Goal: Task Accomplishment & Management: Manage account settings

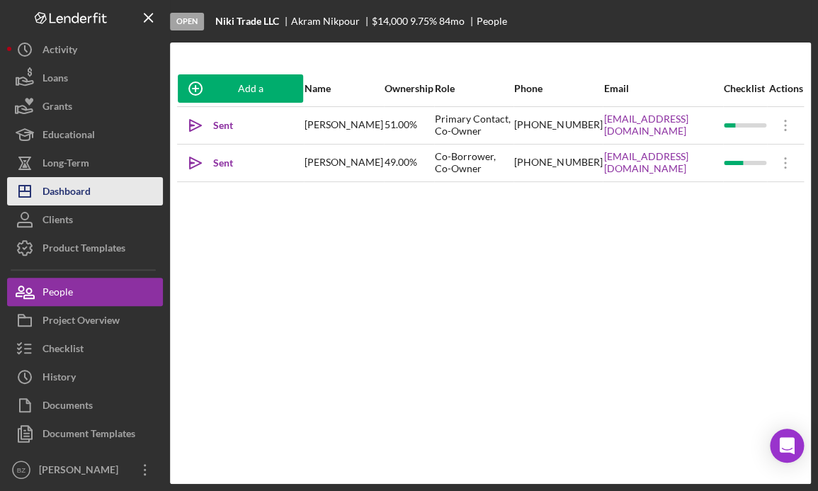
click at [86, 195] on div "Dashboard" at bounding box center [66, 193] width 48 height 32
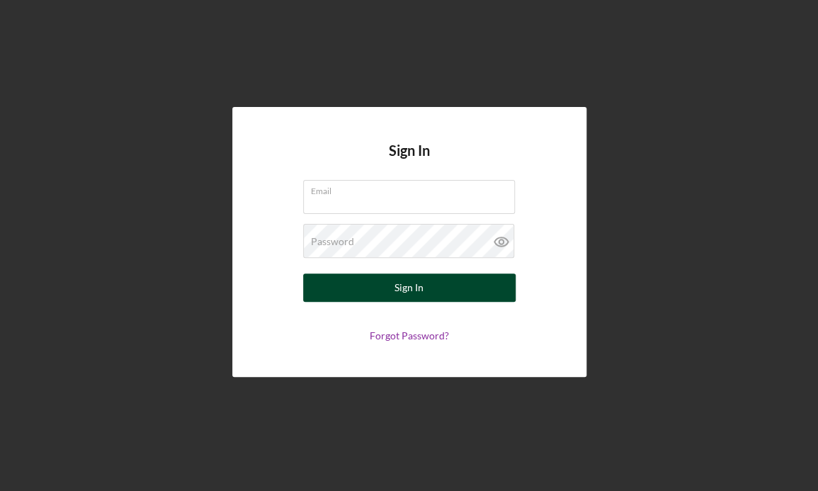
type input "[EMAIL_ADDRESS][DOMAIN_NAME]"
click at [349, 290] on button "Sign In" at bounding box center [409, 287] width 212 height 28
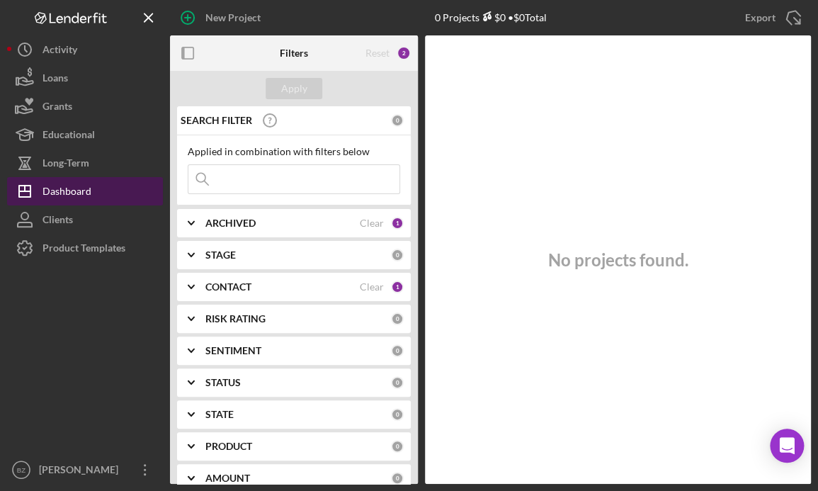
click at [79, 188] on div "Dashboard" at bounding box center [66, 193] width 49 height 32
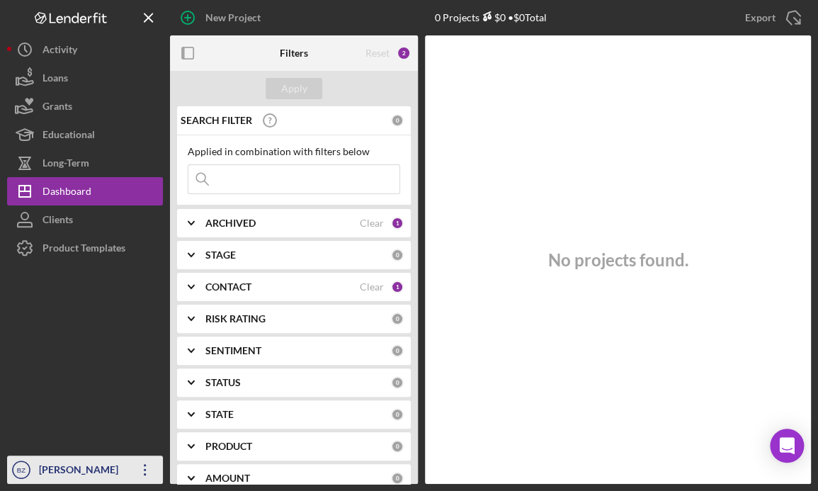
click at [119, 474] on div "[PERSON_NAME]" at bounding box center [81, 471] width 92 height 32
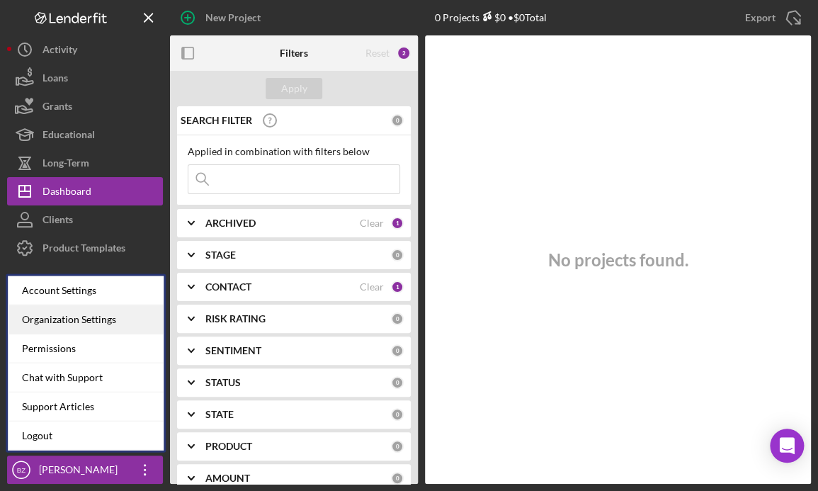
click at [107, 316] on div "Organization Settings" at bounding box center [86, 318] width 156 height 29
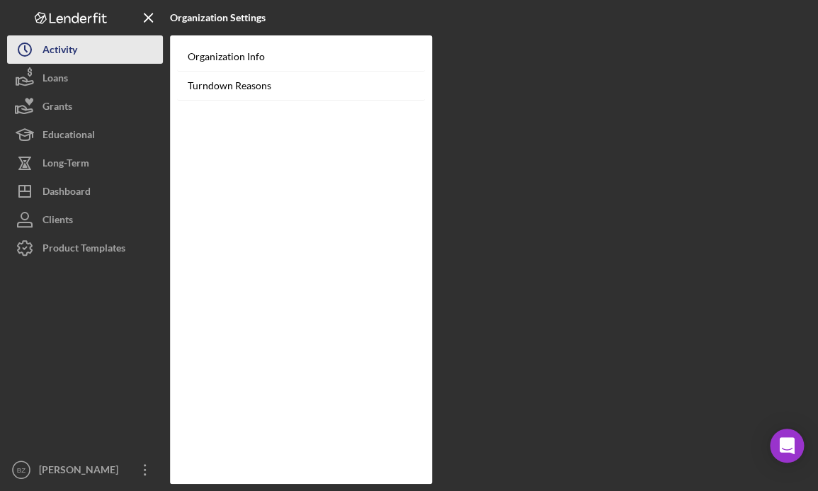
click at [80, 55] on button "Icon/History Activity" at bounding box center [85, 49] width 156 height 28
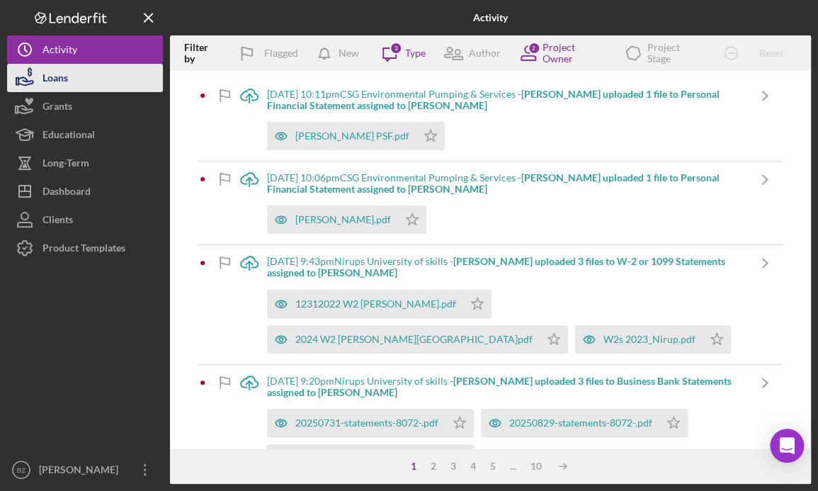
click at [55, 80] on div "Loans" at bounding box center [54, 80] width 25 height 32
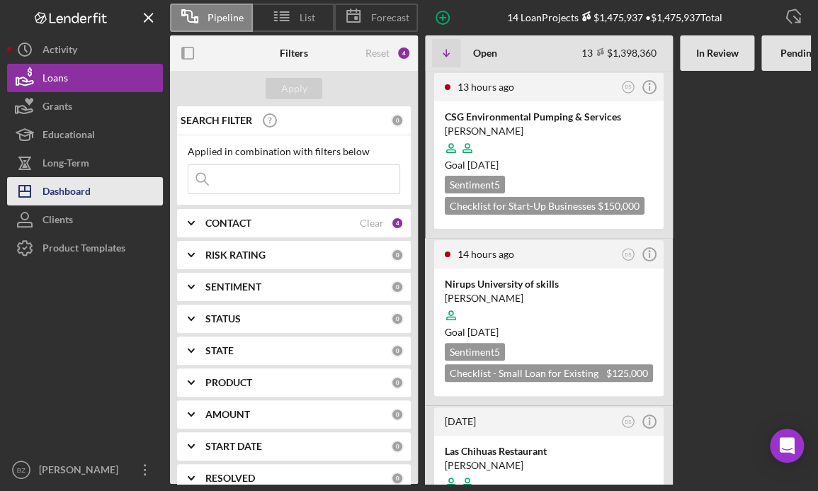
click at [62, 190] on div "Dashboard" at bounding box center [66, 193] width 48 height 32
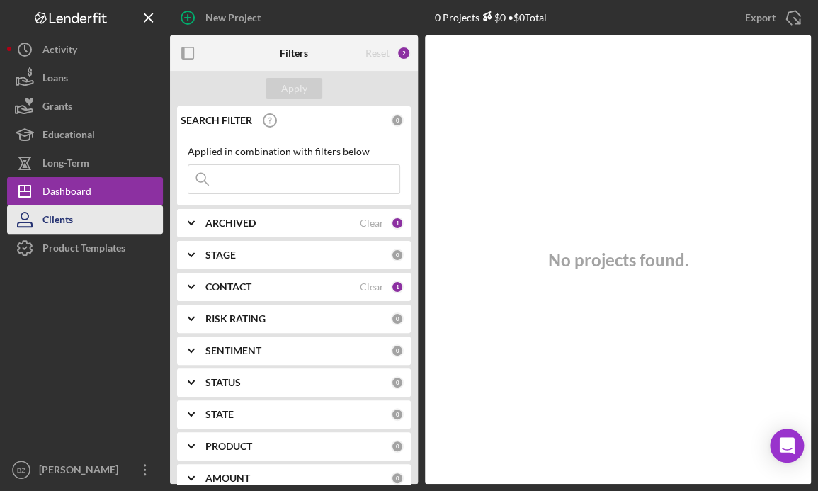
click at [62, 224] on div "Clients" at bounding box center [57, 221] width 30 height 32
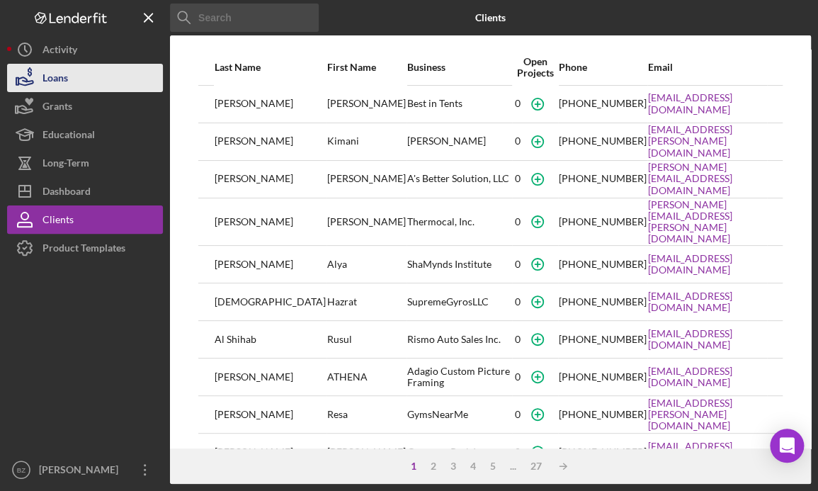
click at [76, 77] on button "Loans" at bounding box center [85, 78] width 156 height 28
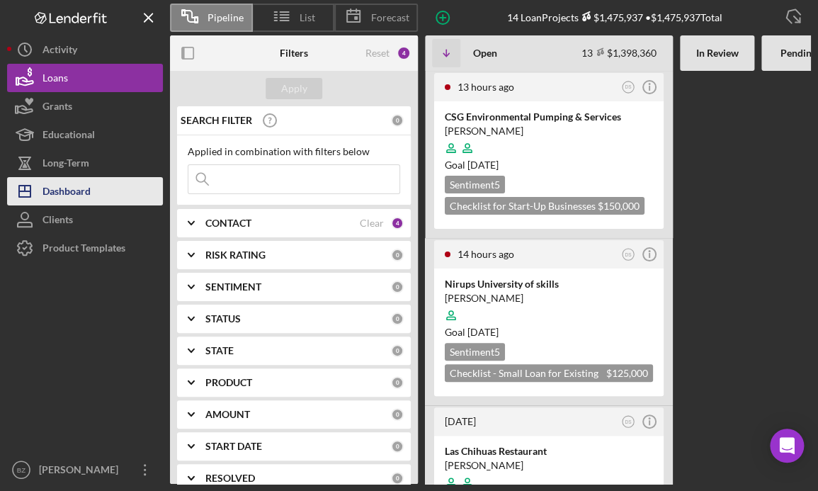
click at [64, 191] on div "Dashboard" at bounding box center [66, 193] width 48 height 32
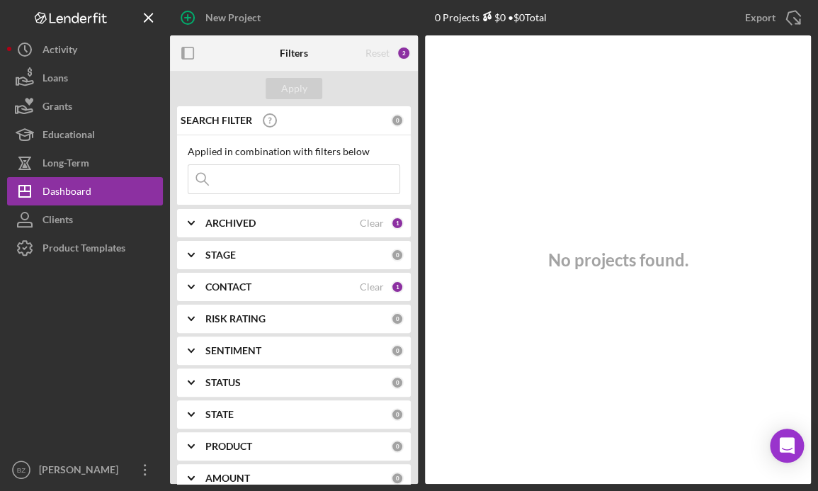
click at [497, 144] on div "No projects found." at bounding box center [618, 259] width 386 height 448
click at [84, 216] on button "Clients" at bounding box center [85, 219] width 156 height 28
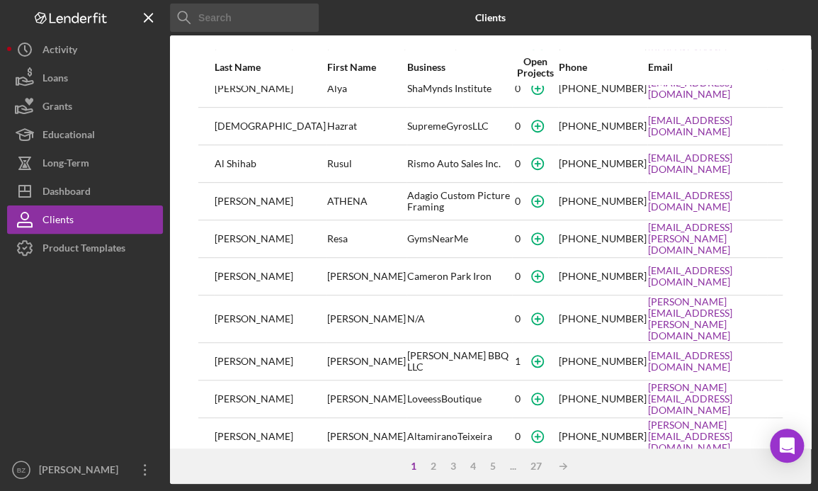
scroll to position [212, 0]
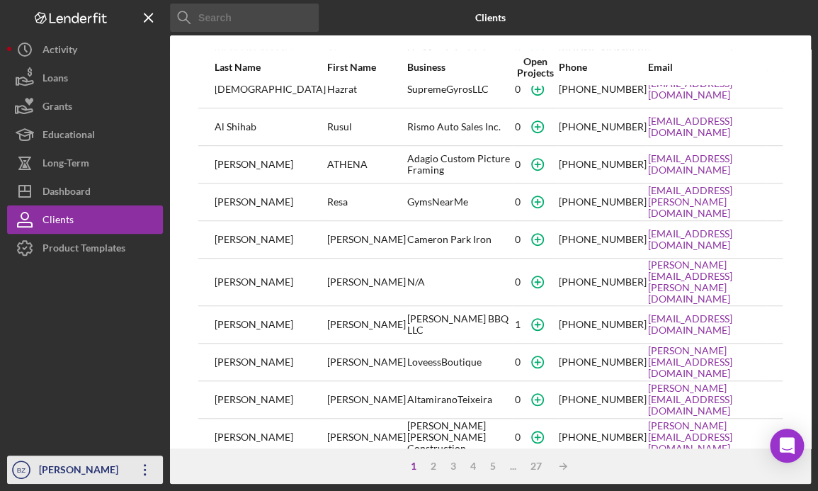
click at [19, 466] on text "BZ" at bounding box center [21, 470] width 8 height 8
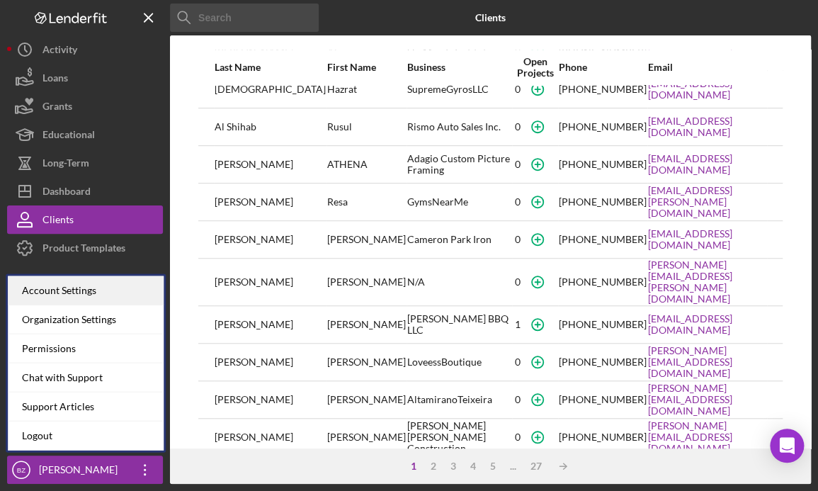
click at [57, 290] on div "Account Settings" at bounding box center [86, 289] width 156 height 29
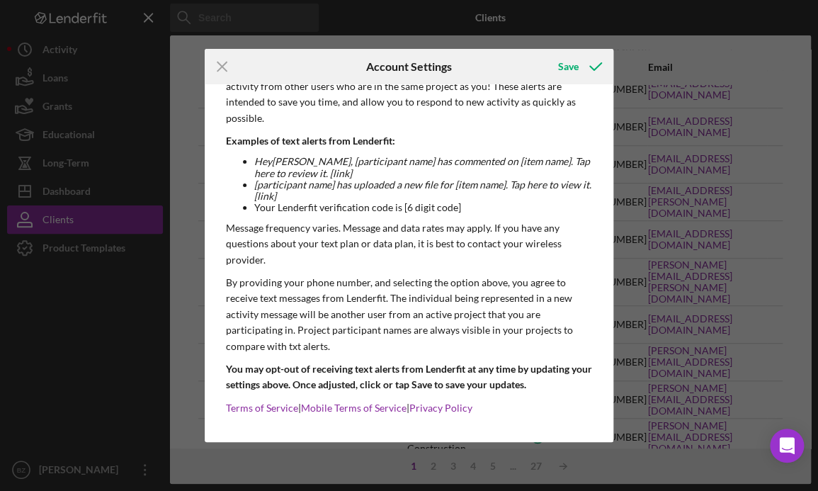
scroll to position [331, 0]
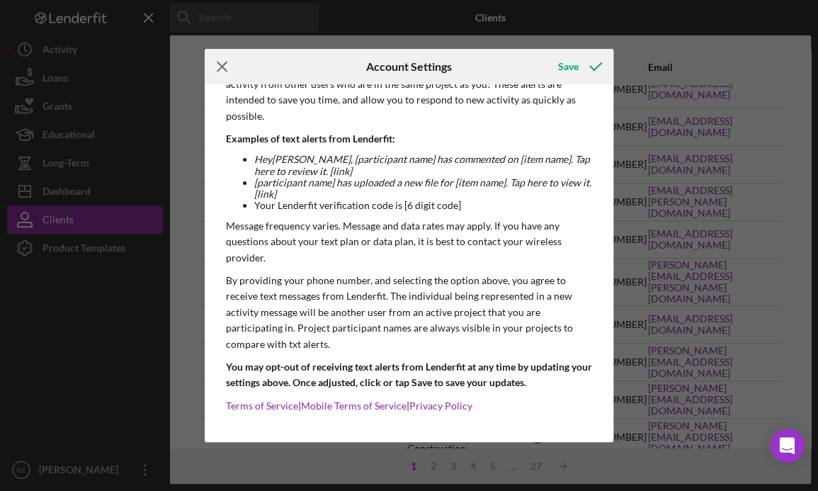
click at [214, 63] on icon "Icon/Menu Close" at bounding box center [222, 66] width 35 height 35
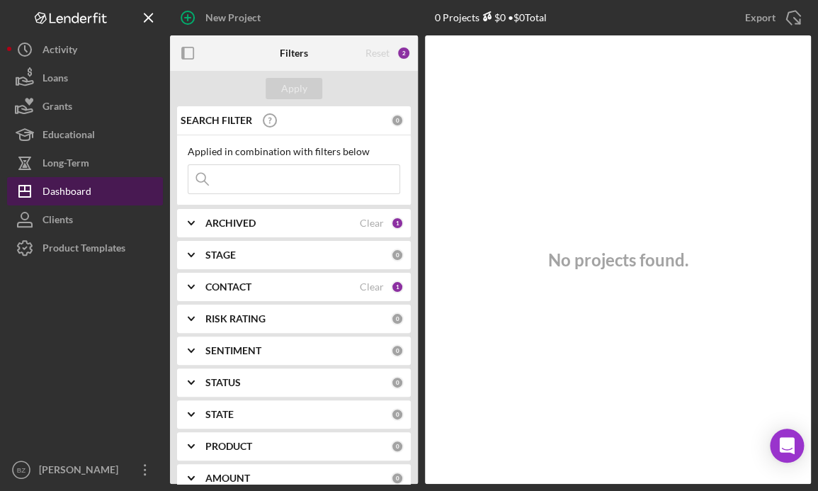
click at [93, 195] on button "Icon/Dashboard Dashboard" at bounding box center [85, 191] width 156 height 28
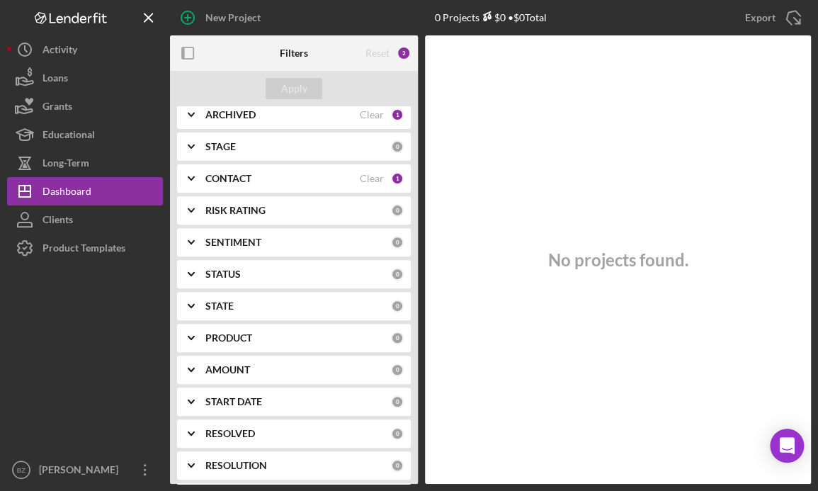
scroll to position [128, 0]
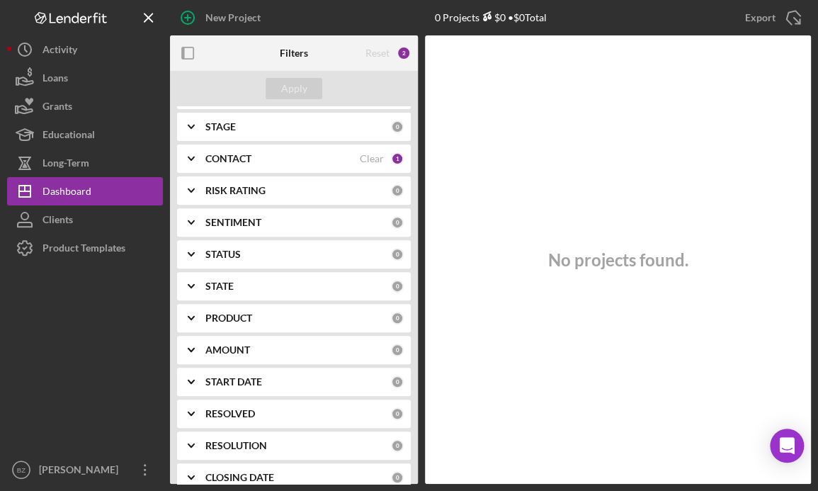
click at [253, 162] on div "CONTACT" at bounding box center [282, 158] width 154 height 11
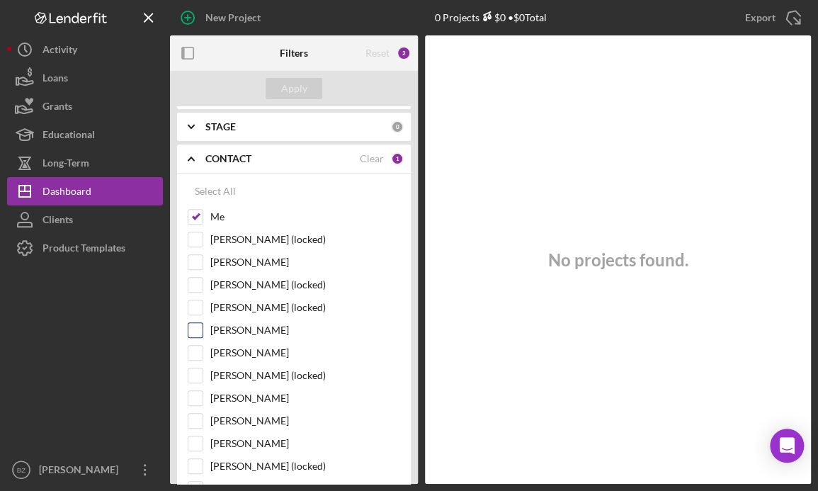
click at [198, 330] on input "Bob Gonzales" at bounding box center [195, 330] width 14 height 14
checkbox input "true"
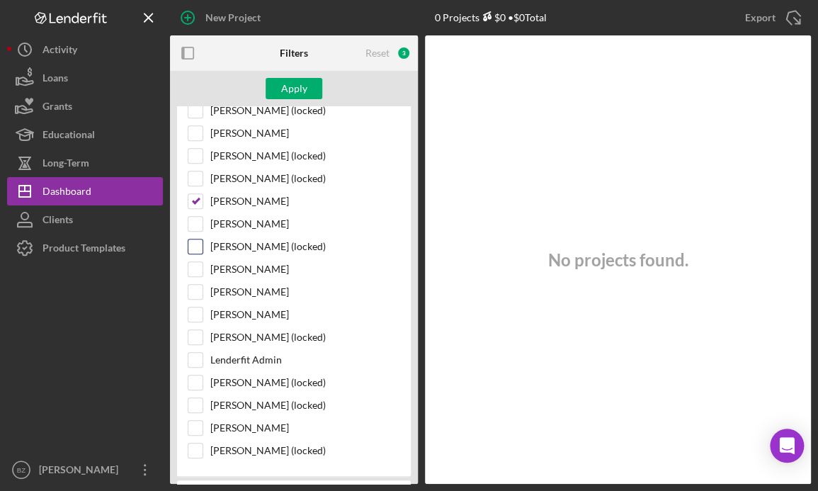
scroll to position [321, 0]
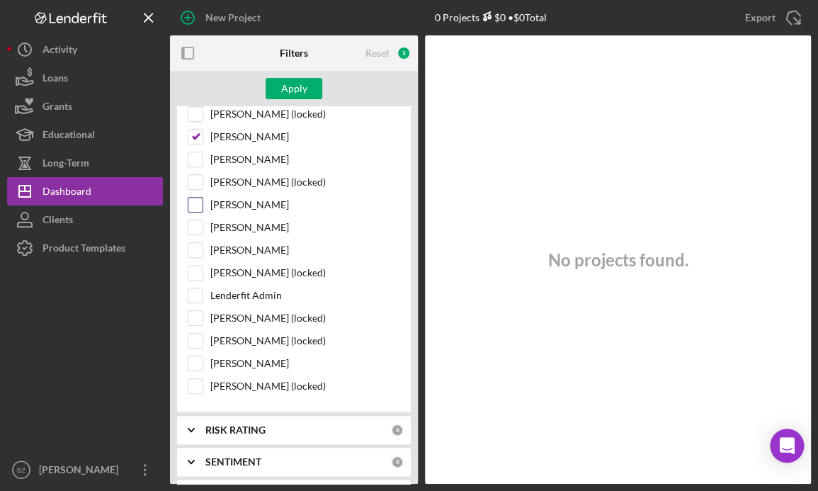
click at [195, 202] on input "Domonique Simpson" at bounding box center [195, 205] width 14 height 14
checkbox input "true"
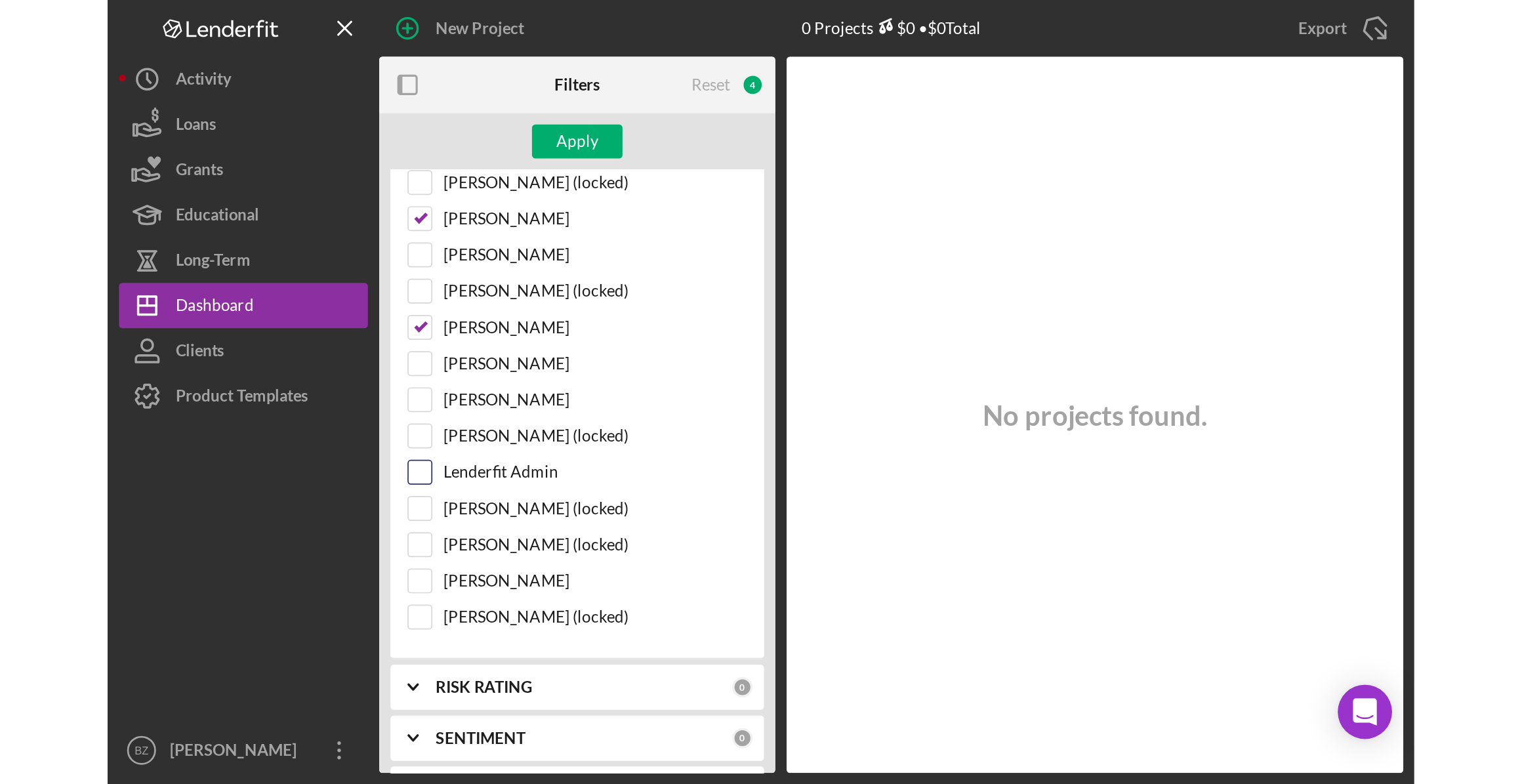
scroll to position [358, 0]
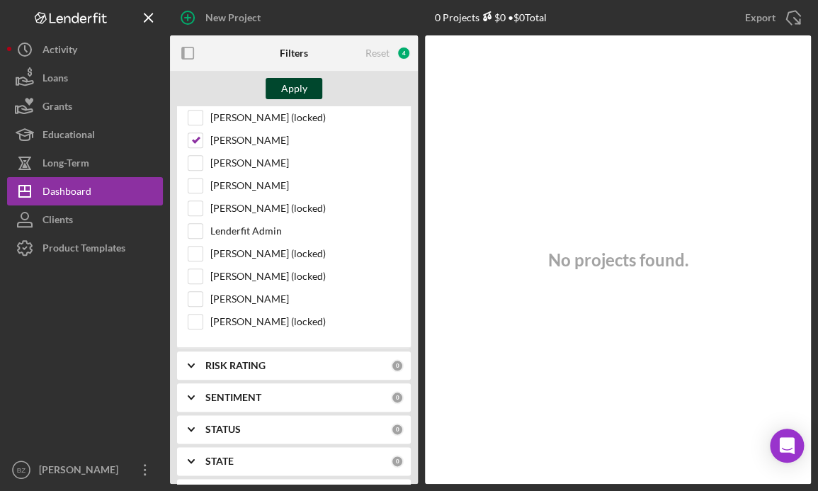
click at [284, 89] on div "Apply" at bounding box center [294, 88] width 26 height 21
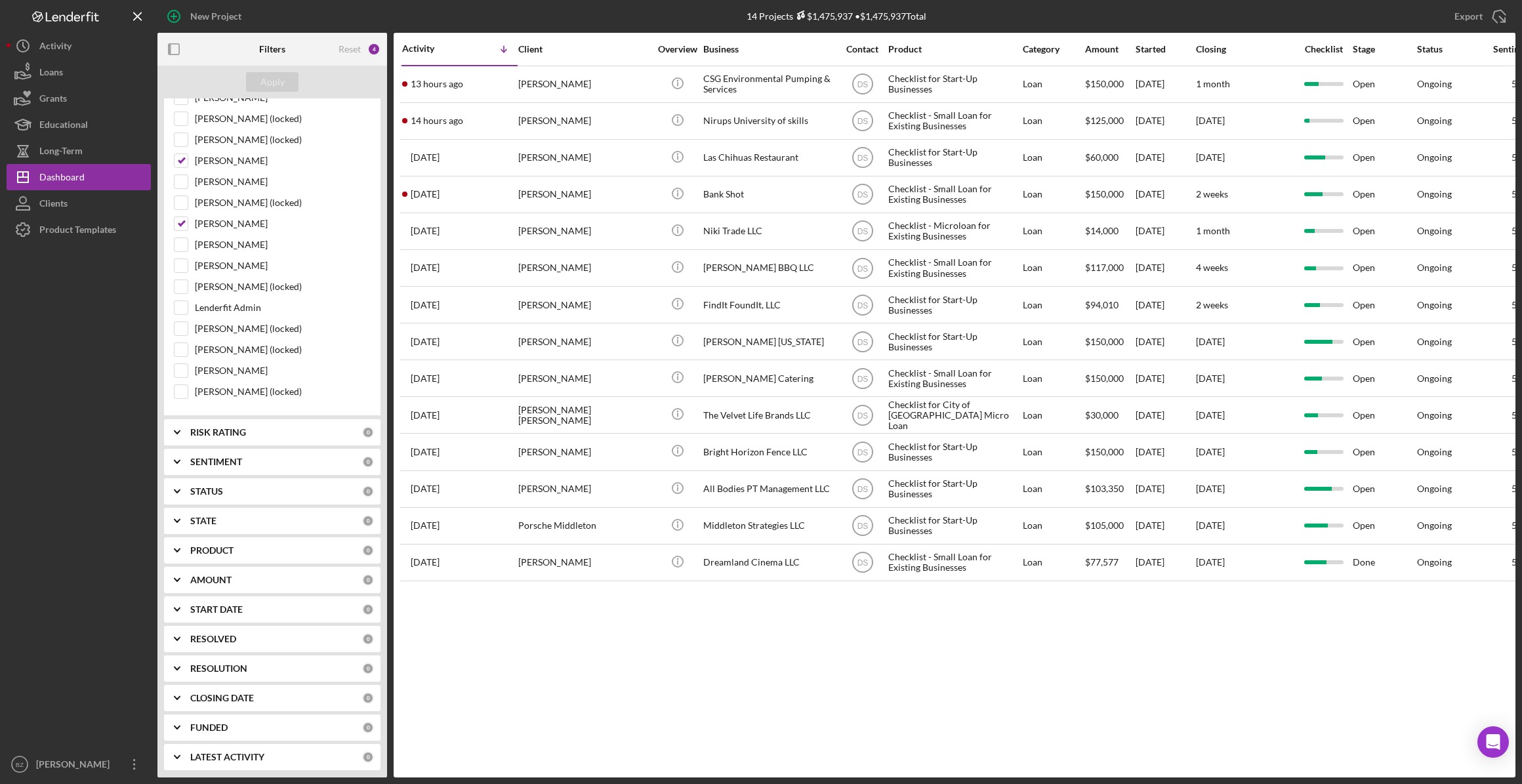
scroll to position [264, 0]
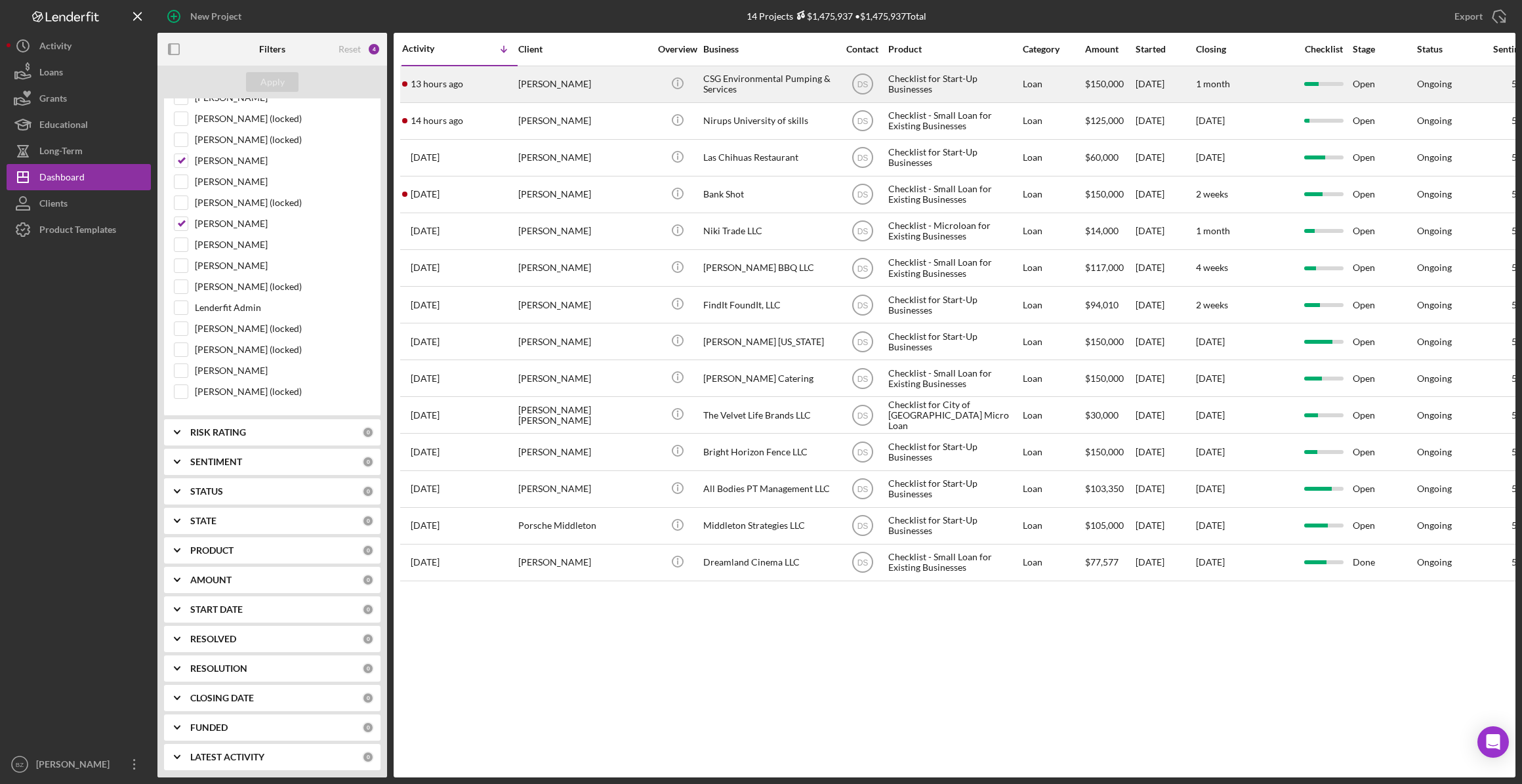
click at [435, 82] on time "13 hours ago" at bounding box center [437, 83] width 53 height 10
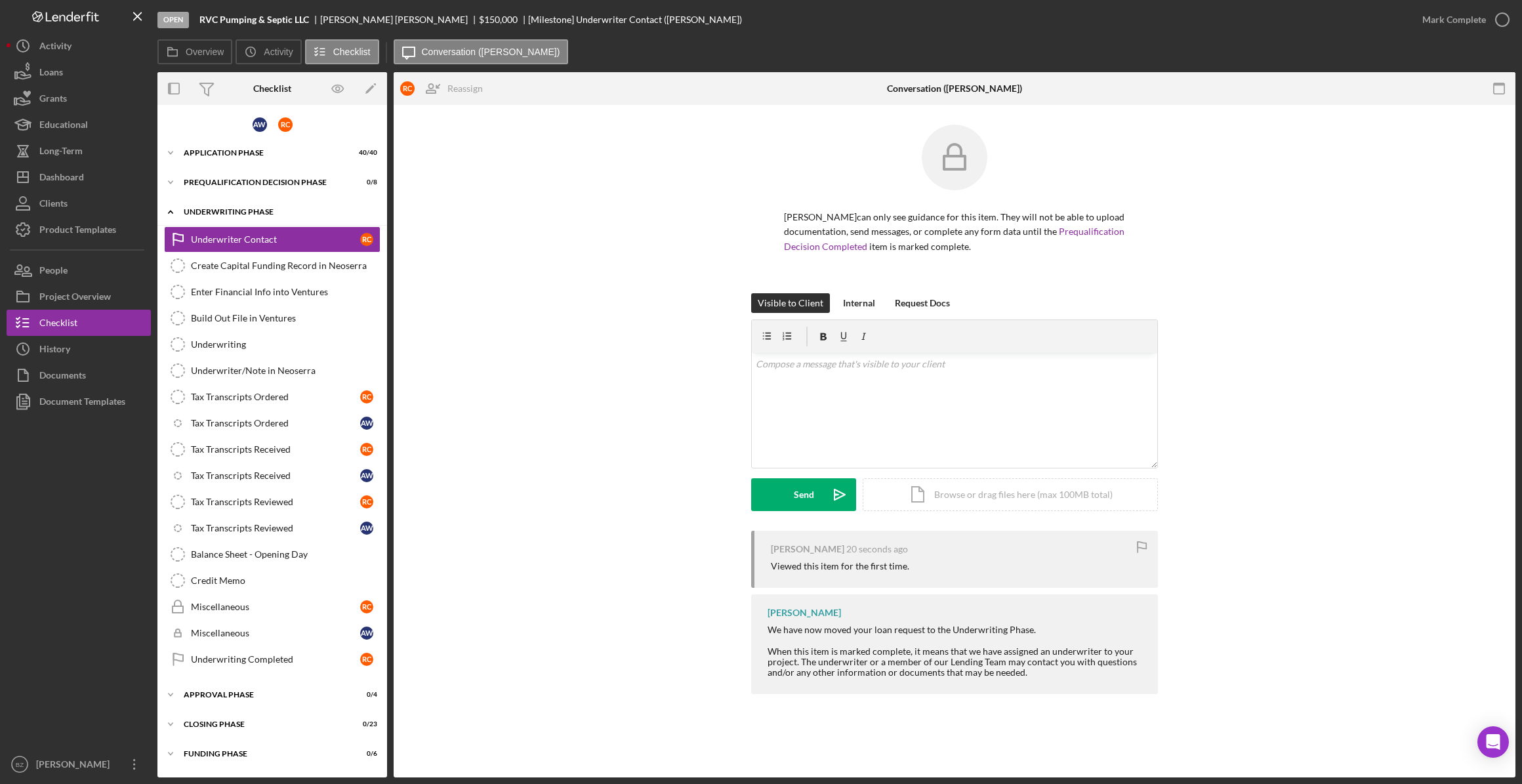
click at [250, 209] on div "Underwriting Phase" at bounding box center [277, 211] width 187 height 7
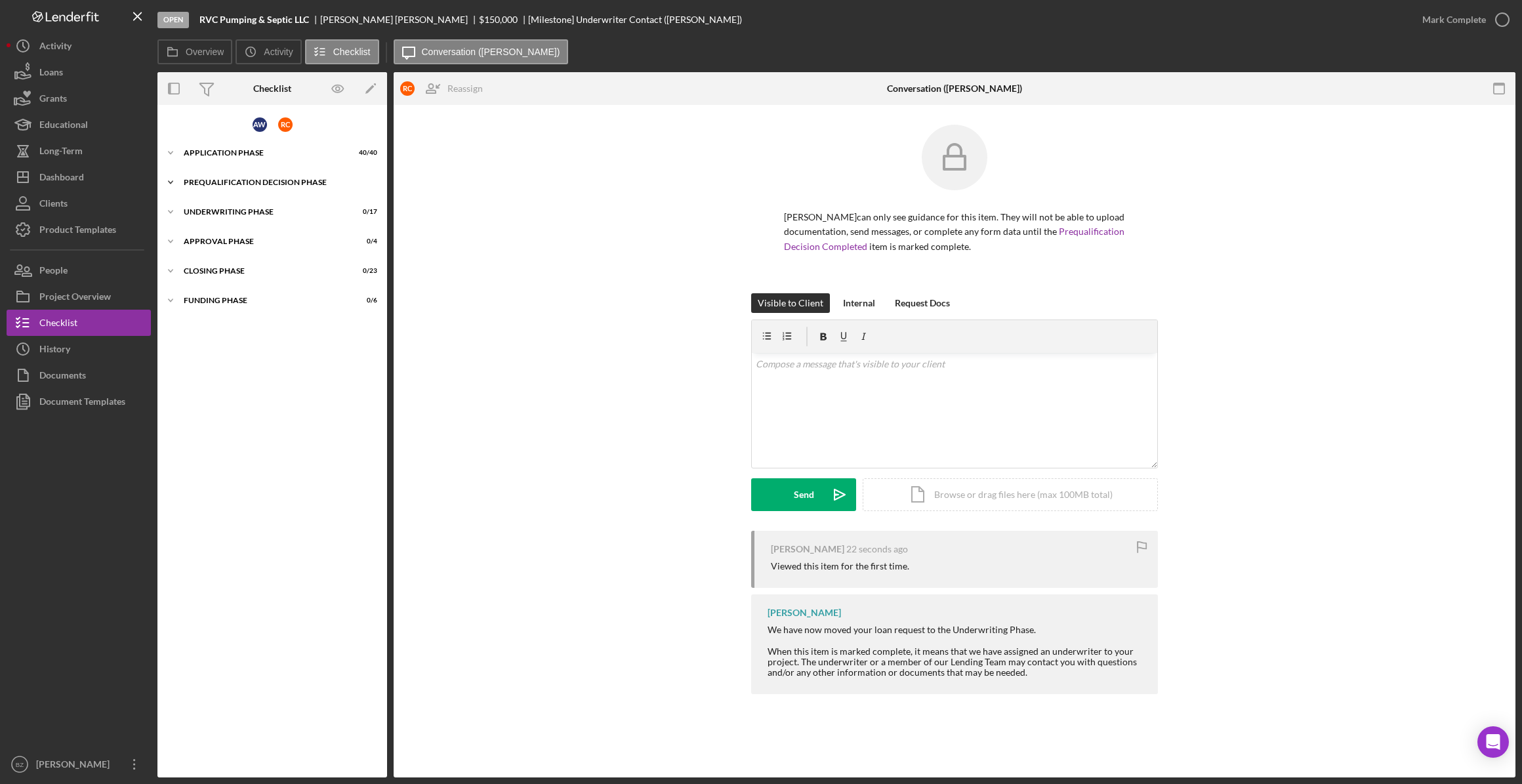
click at [170, 181] on polyline at bounding box center [171, 182] width 4 height 3
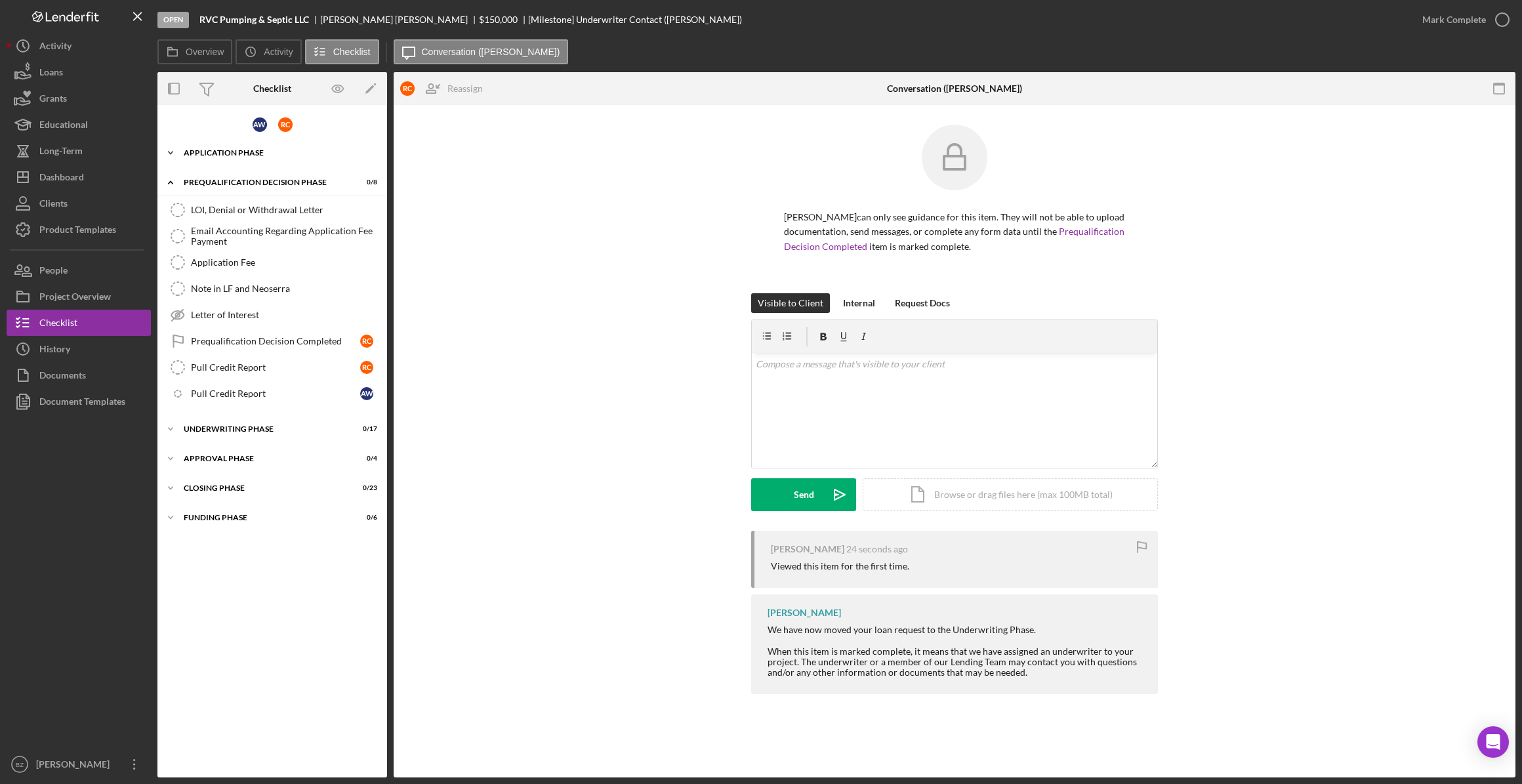
click at [168, 150] on icon "Icon/Expander" at bounding box center [171, 153] width 26 height 26
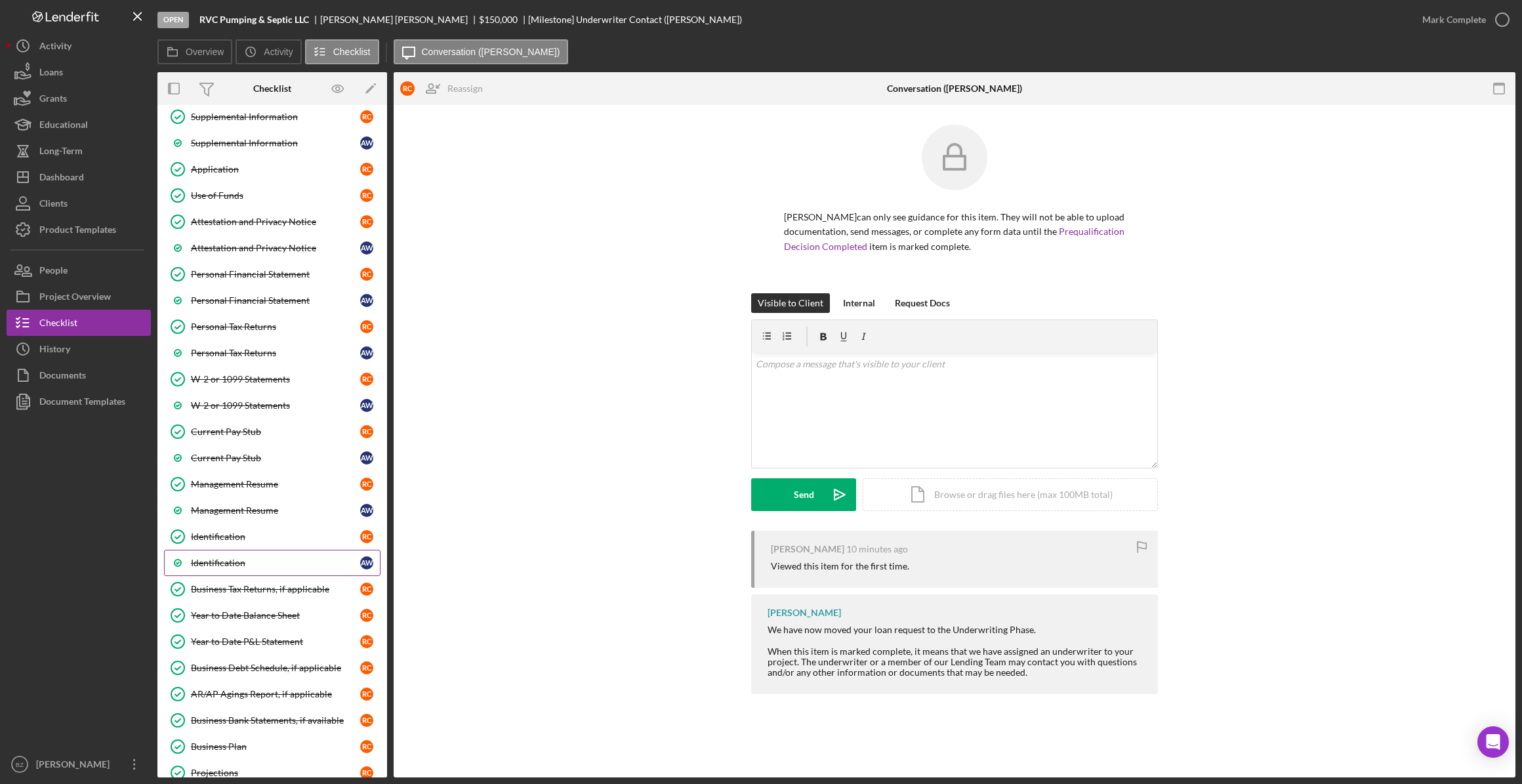
scroll to position [179, 0]
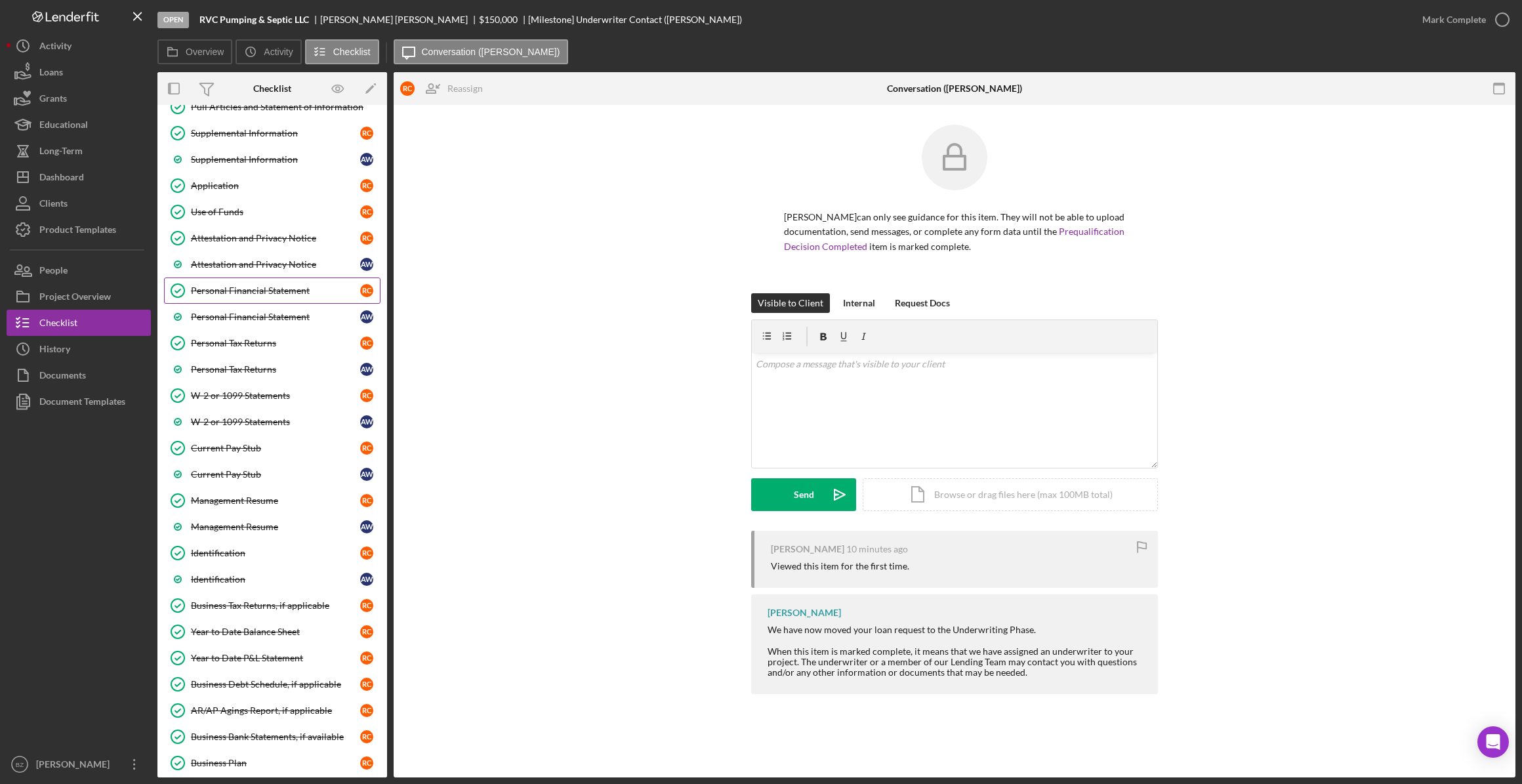
click at [248, 296] on link "Personal Financial Statement Personal Financial Statement R C" at bounding box center [273, 290] width 217 height 26
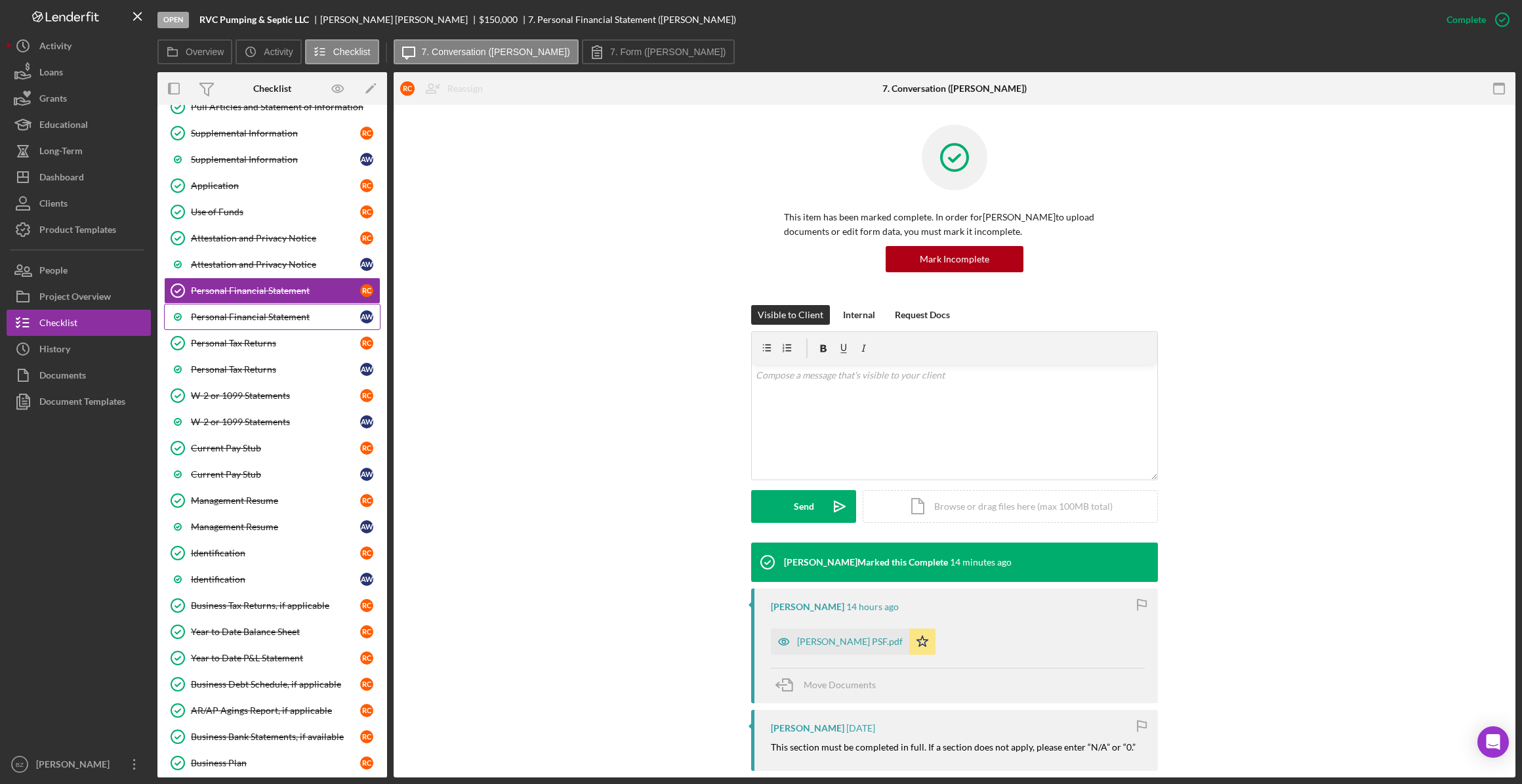
click at [302, 316] on div "Personal Financial Statement" at bounding box center [275, 316] width 170 height 10
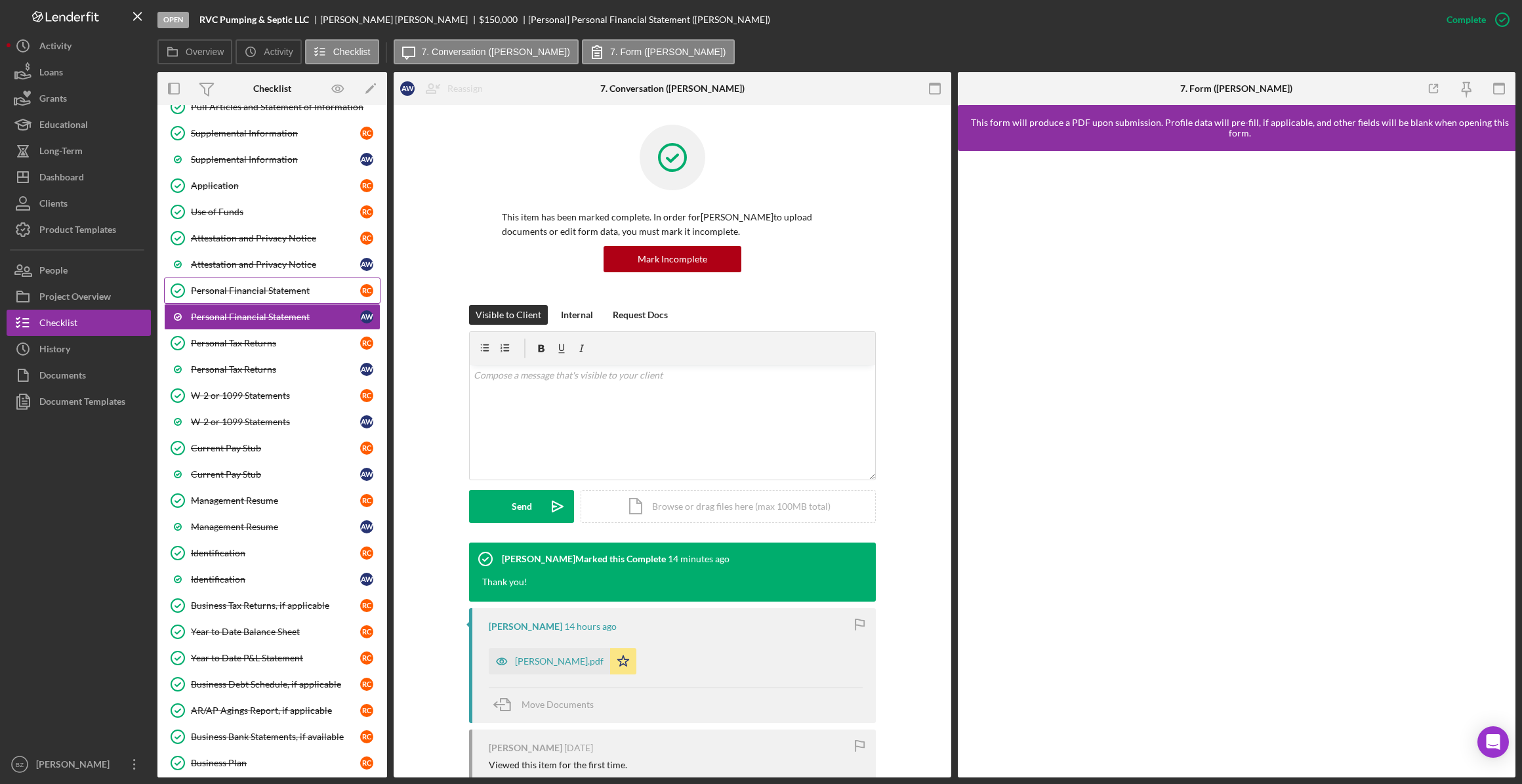
click at [275, 289] on div "Personal Financial Statement" at bounding box center [275, 290] width 170 height 10
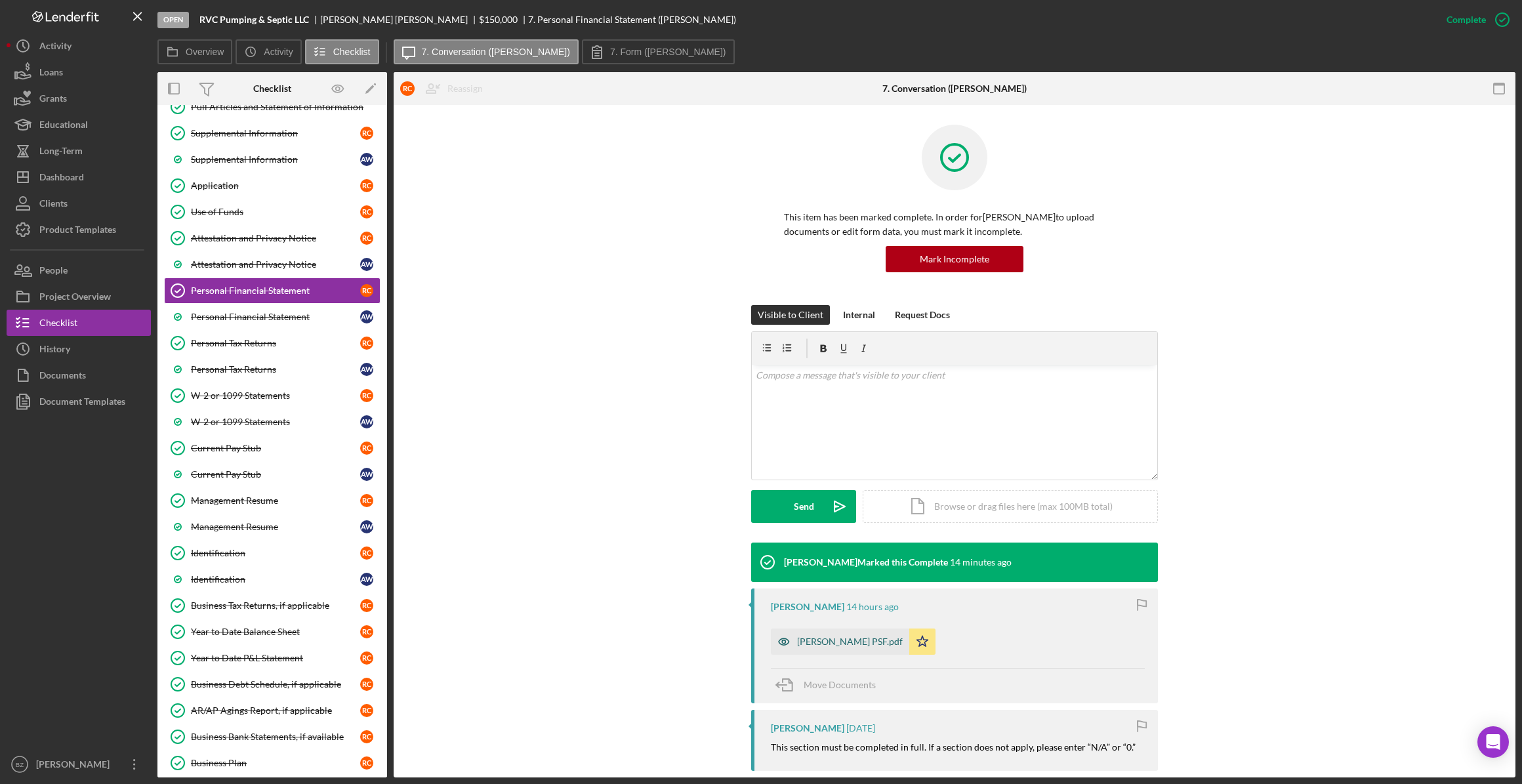
click at [757, 454] on div "Robert Cooke PSF.pdf" at bounding box center [850, 641] width 106 height 10
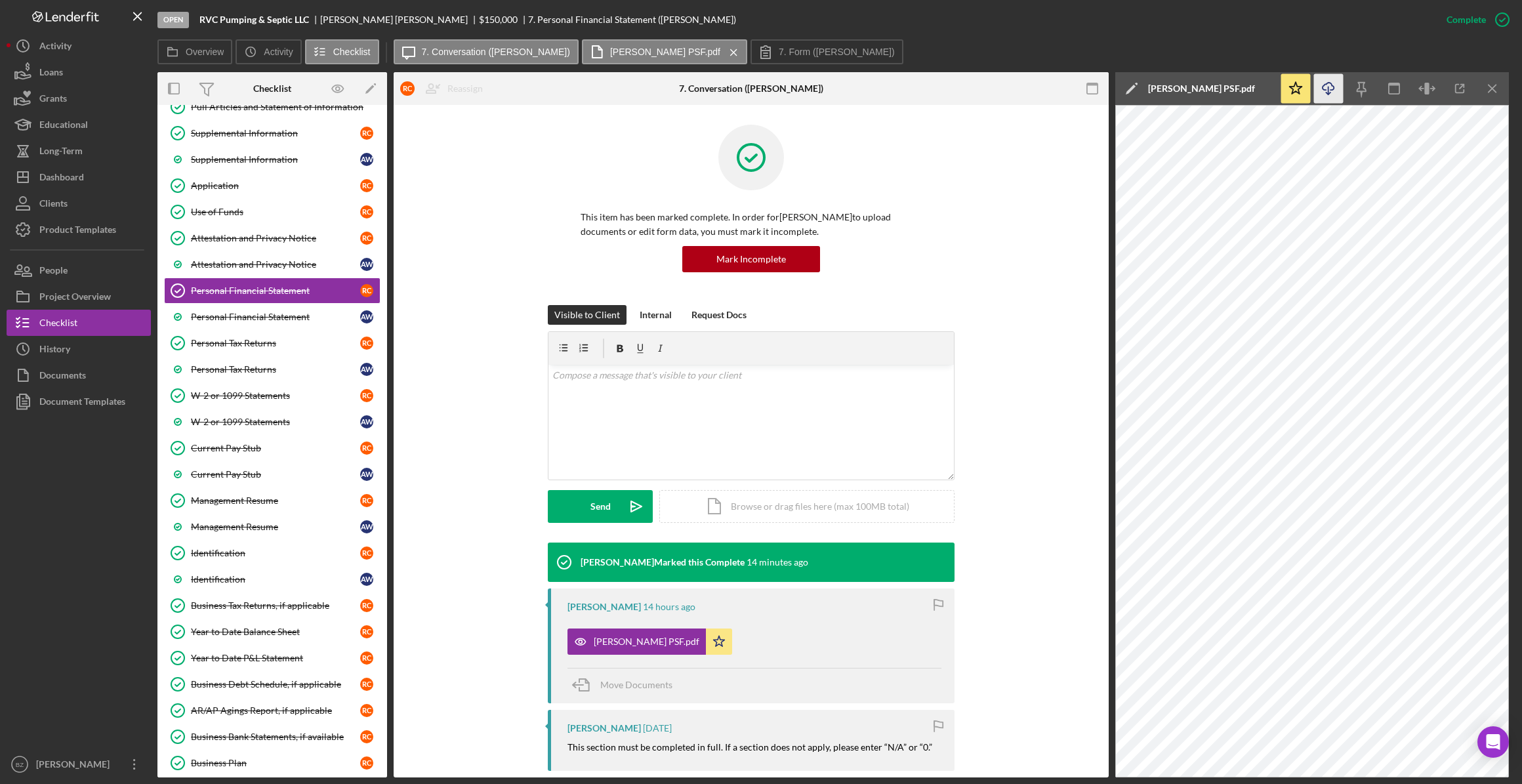
click at [757, 98] on icon "Icon/Download" at bounding box center [1329, 89] width 30 height 30
click at [204, 311] on div "Personal Financial Statement" at bounding box center [275, 316] width 170 height 10
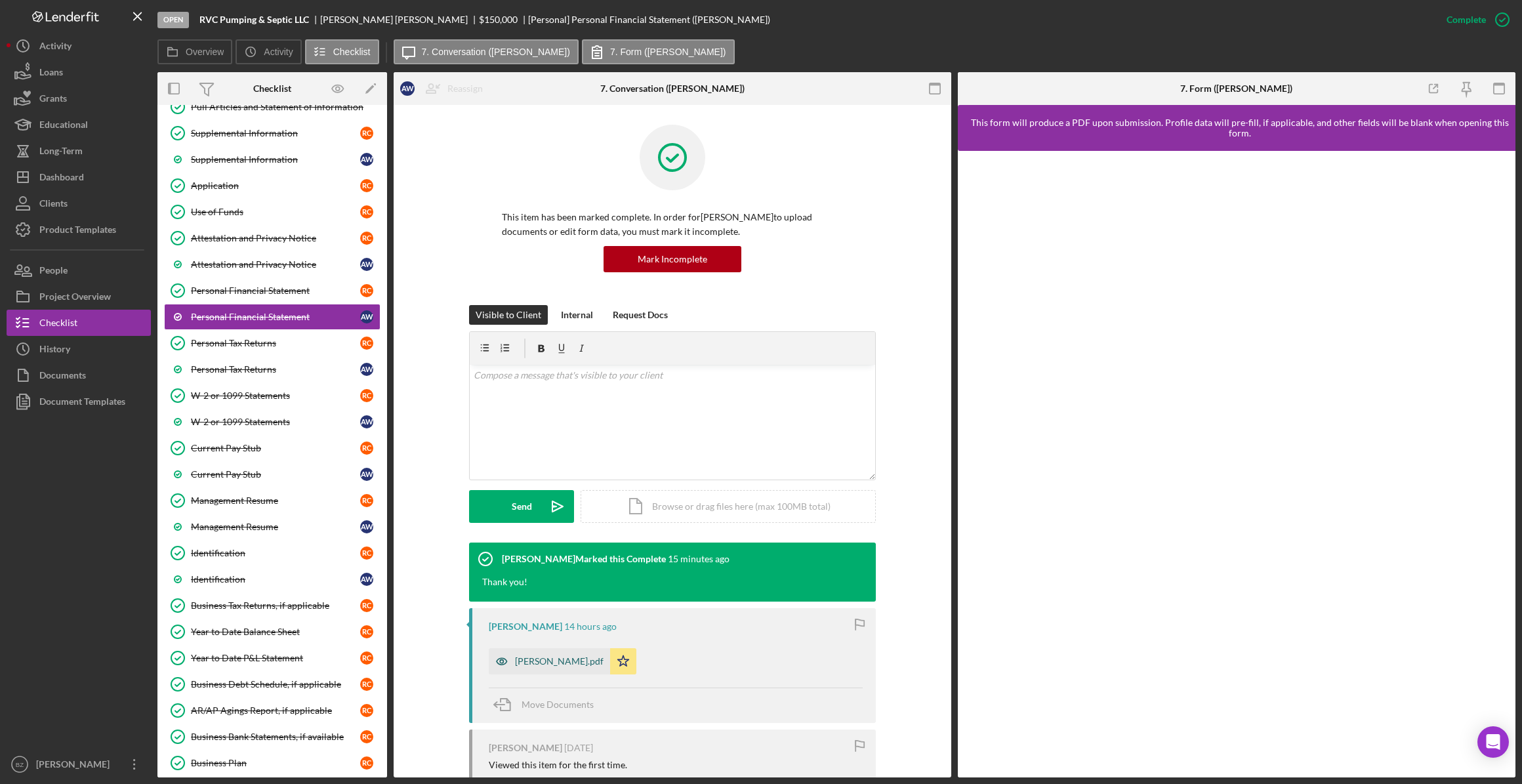
click at [546, 454] on div "Allyson Wilkins Cooke_PSF.pdf" at bounding box center [560, 661] width 89 height 10
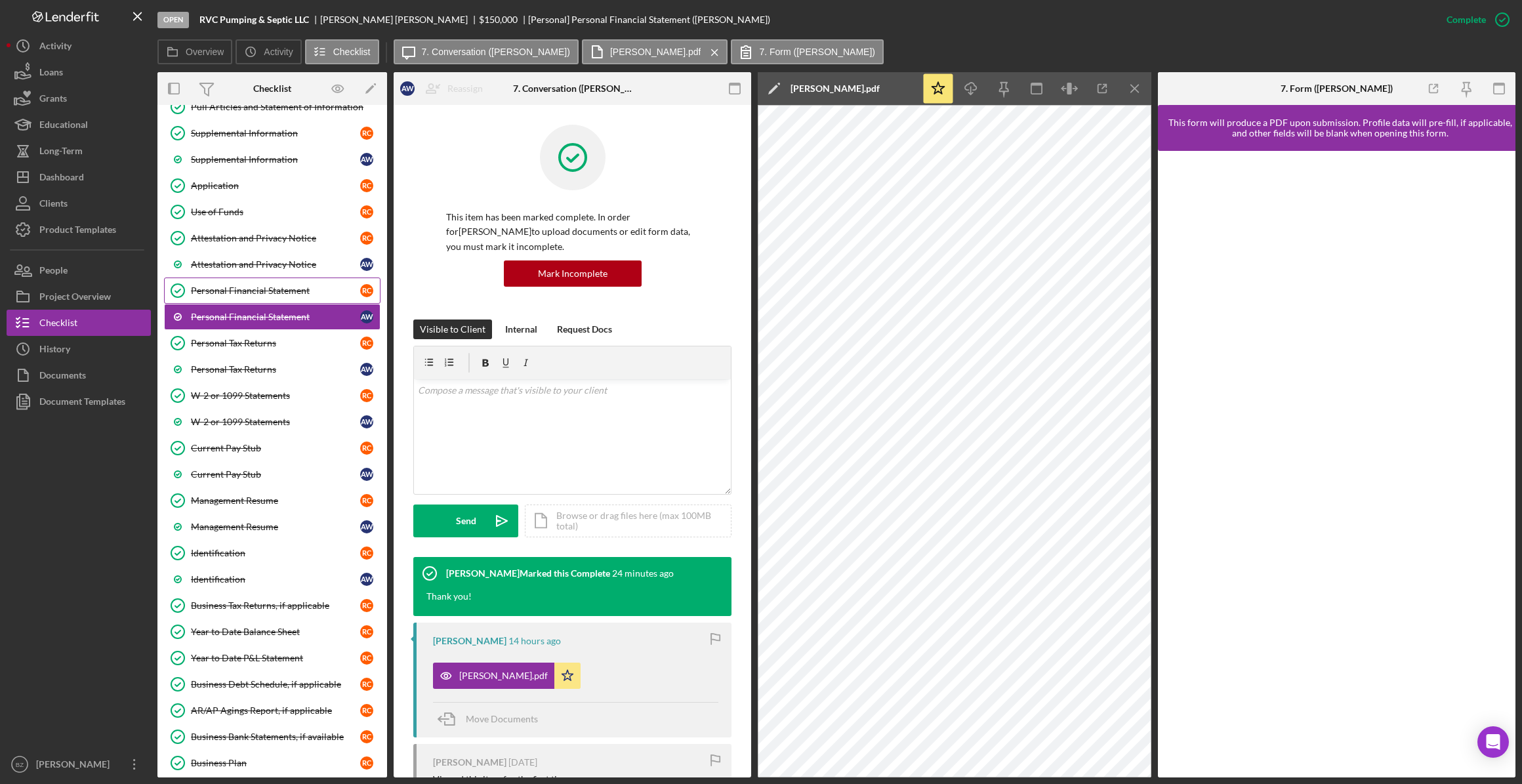
click at [243, 285] on div "Personal Financial Statement" at bounding box center [275, 290] width 170 height 10
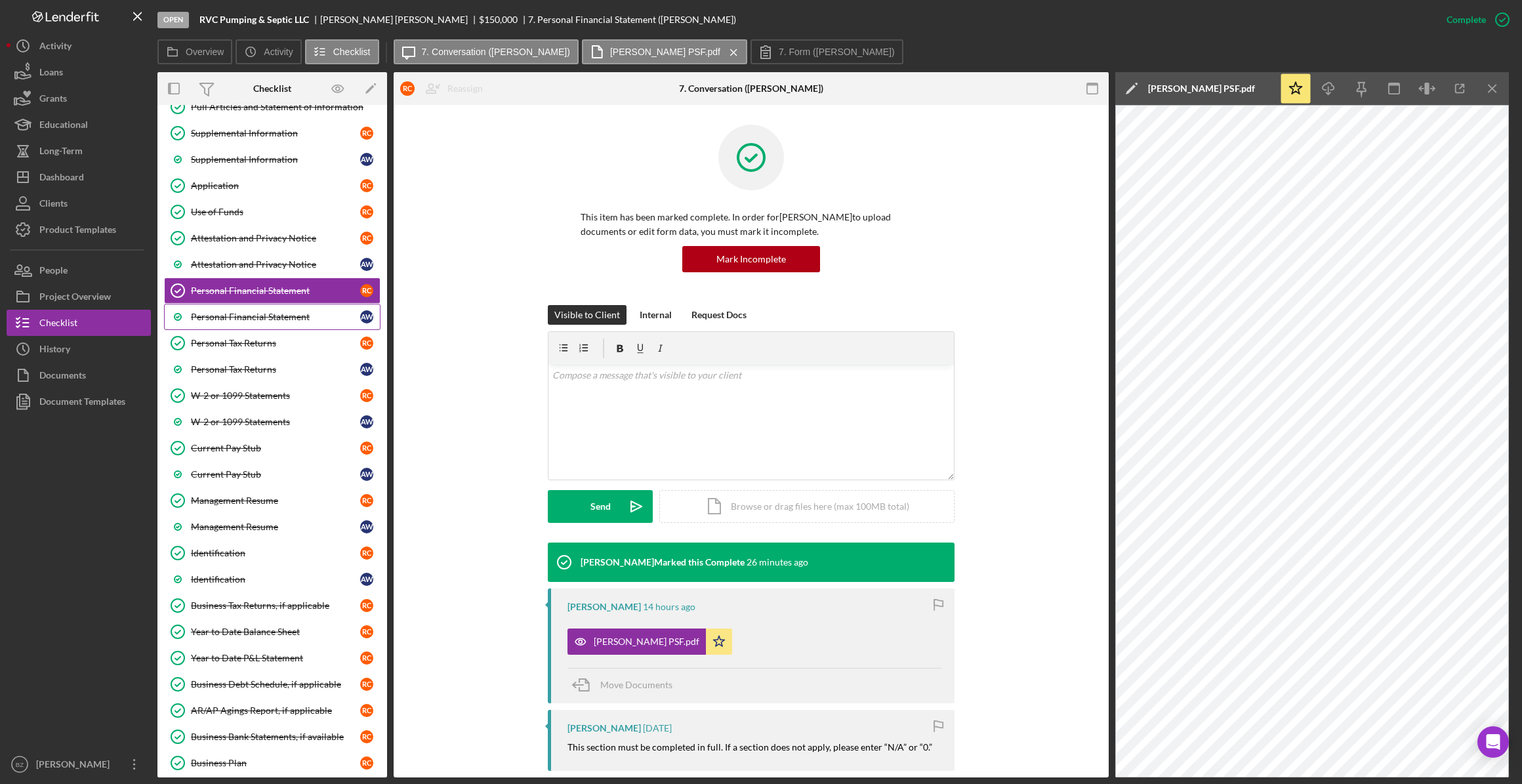
click at [315, 314] on div "Personal Financial Statement" at bounding box center [275, 316] width 170 height 10
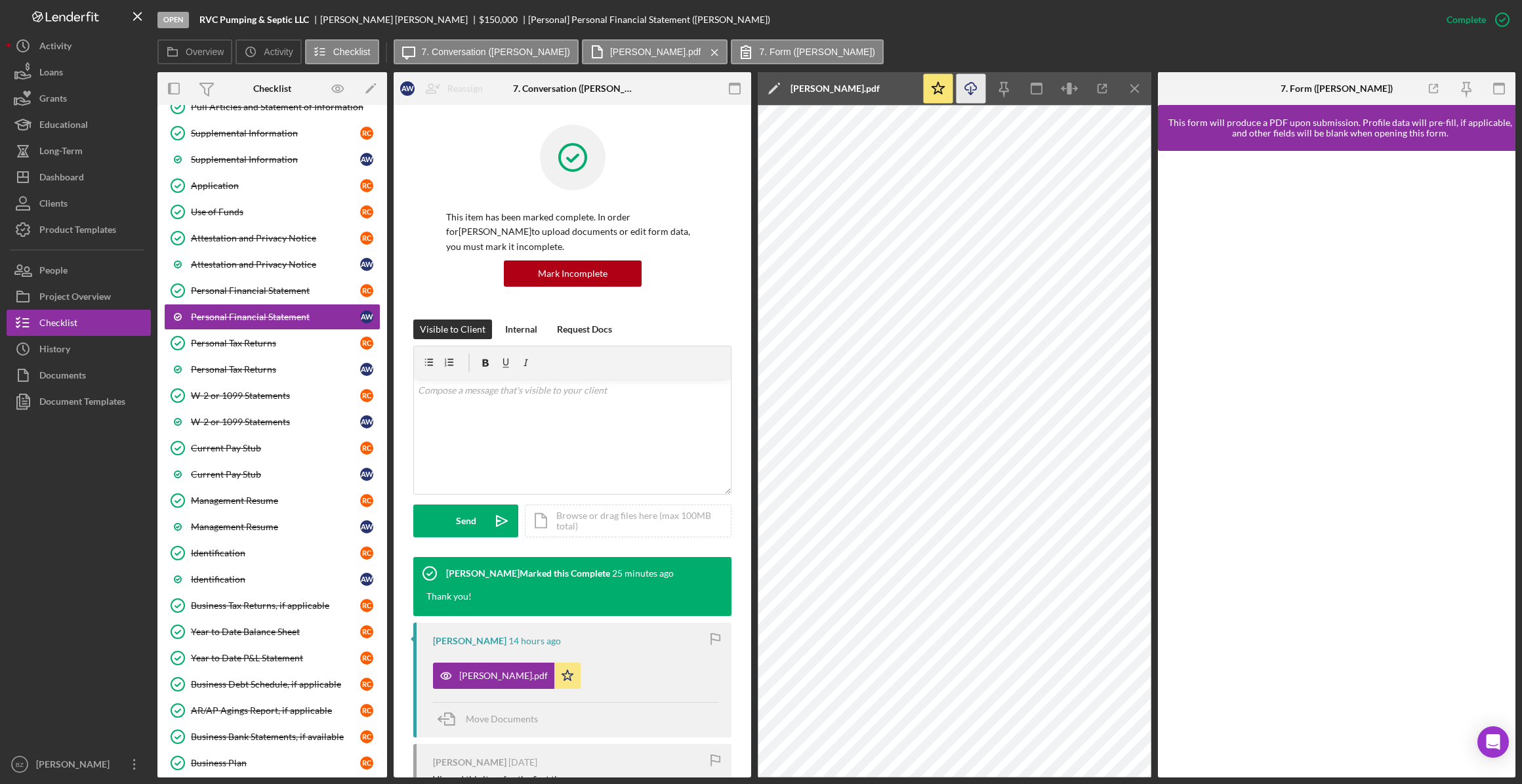
click at [757, 89] on icon "Icon/Download" at bounding box center [971, 89] width 30 height 30
